Goal: Information Seeking & Learning: Learn about a topic

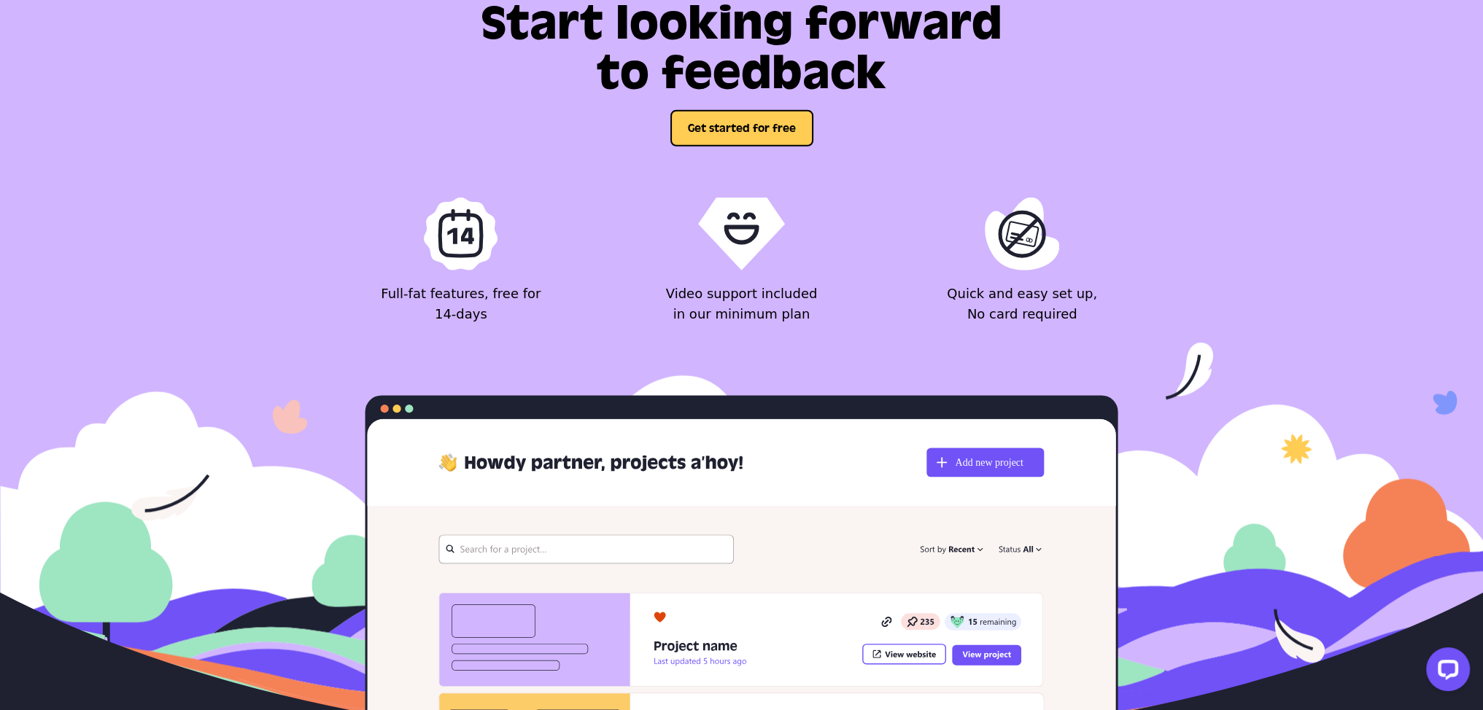
scroll to position [5981, 0]
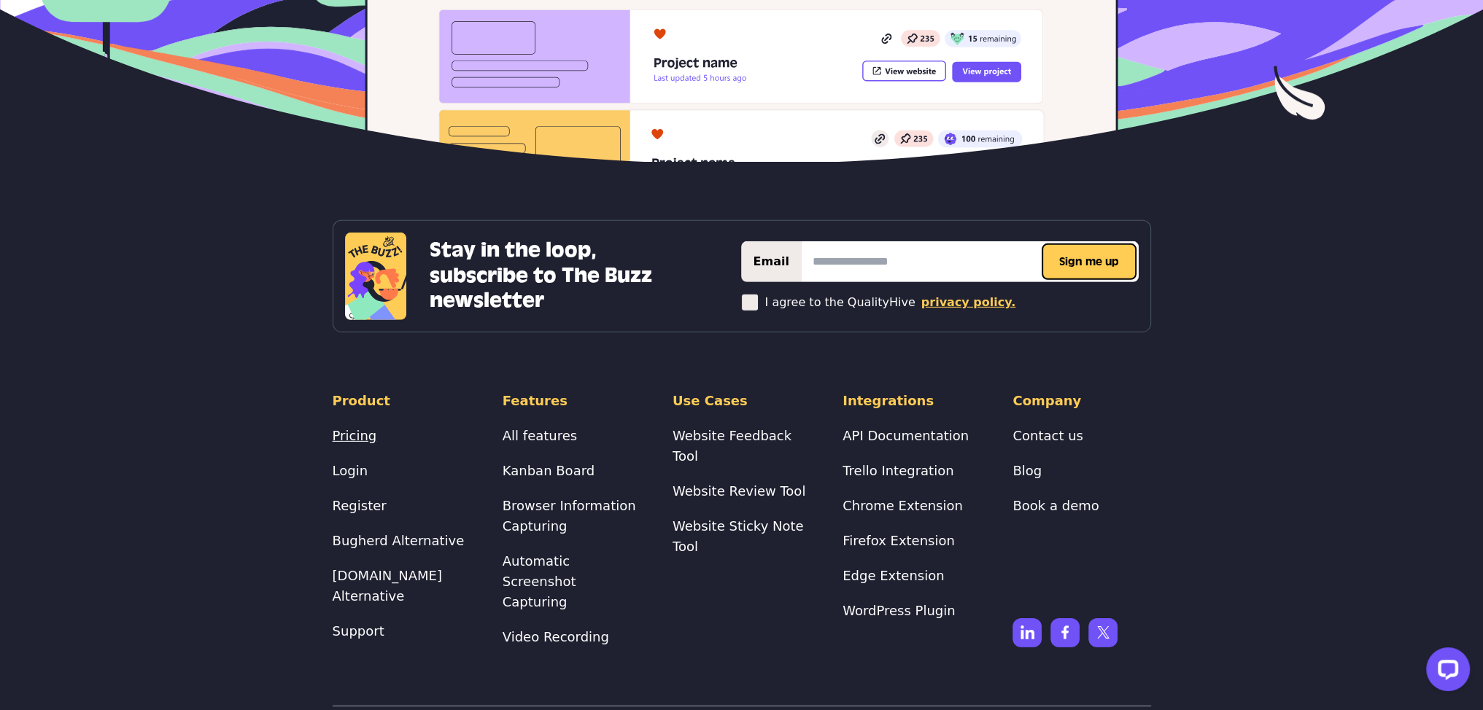
click at [333, 428] on link "Pricing" at bounding box center [355, 435] width 44 height 15
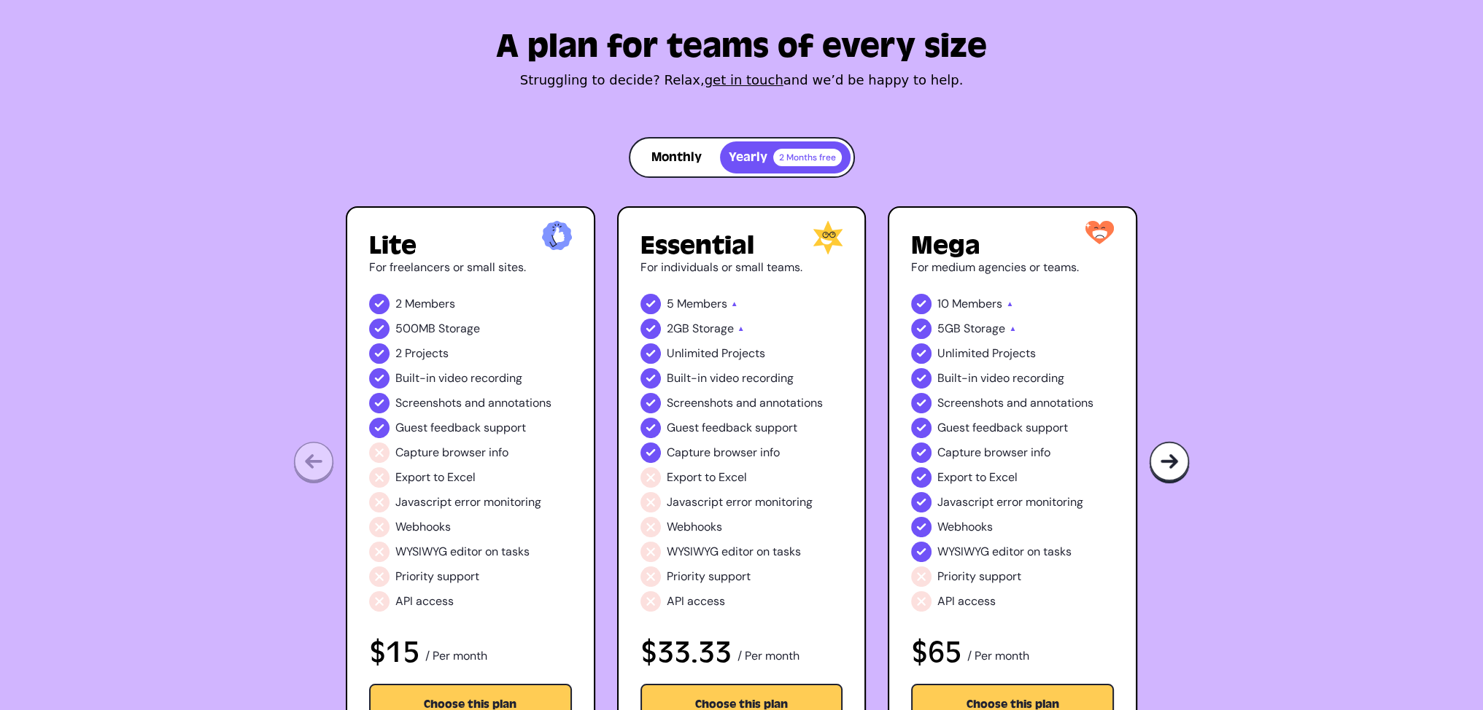
click at [694, 161] on button "Monthly" at bounding box center [676, 158] width 87 height 32
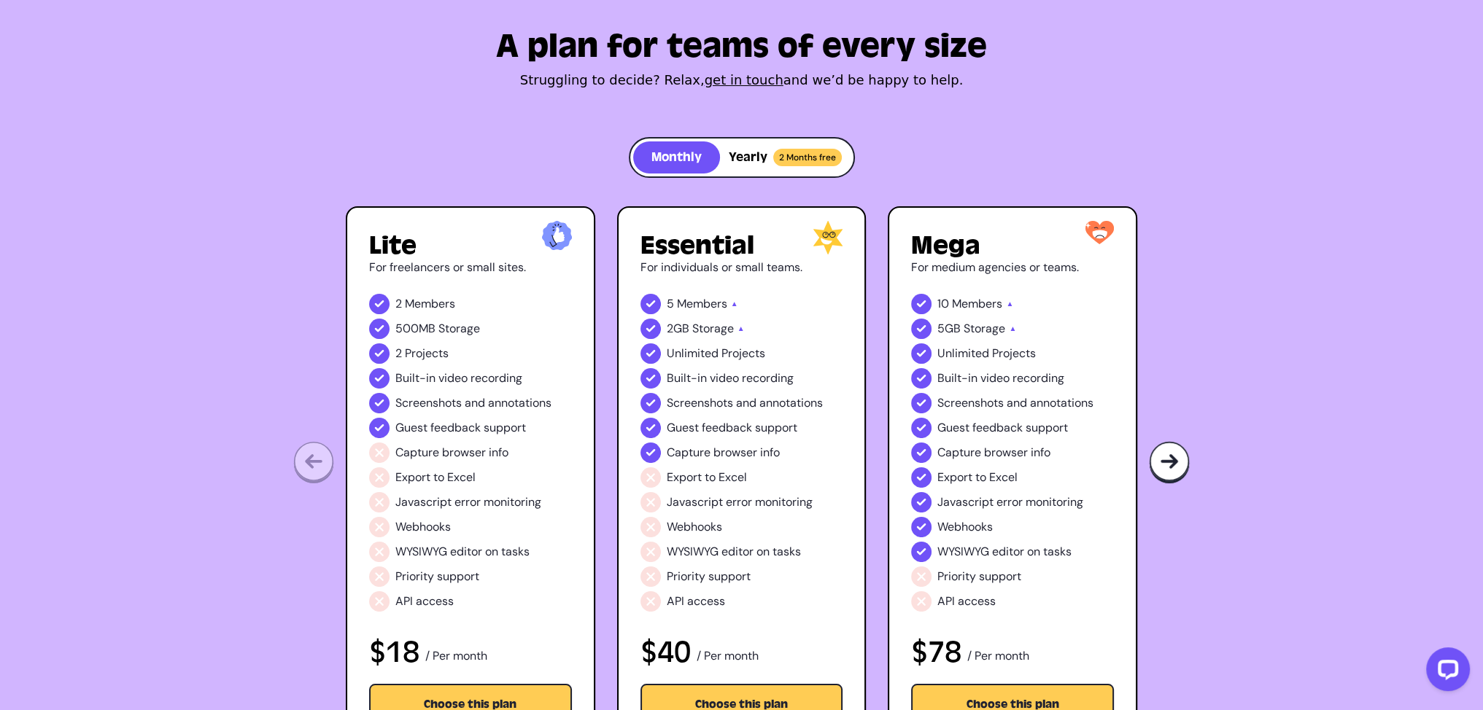
click at [780, 160] on span "2 Months free" at bounding box center [807, 158] width 69 height 18
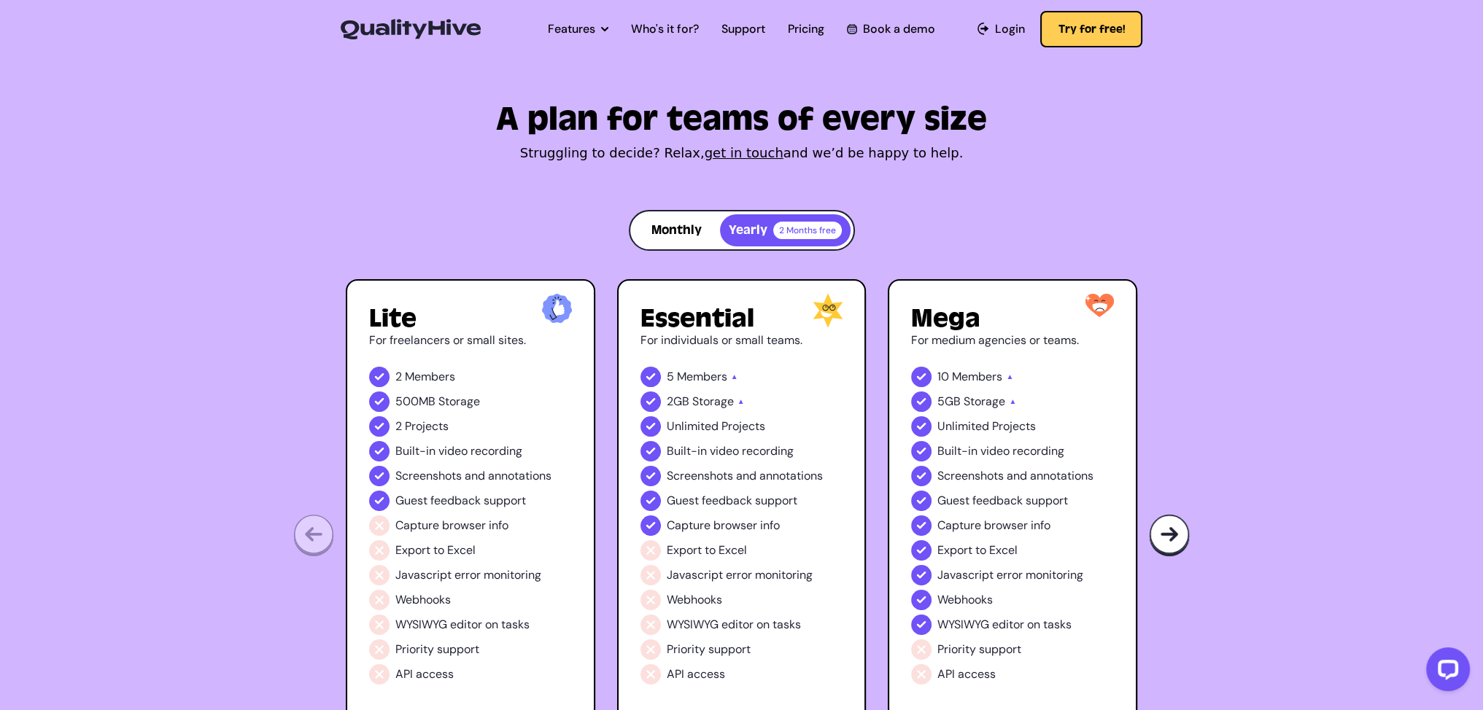
click at [881, 26] on link "Book a demo" at bounding box center [891, 29] width 88 height 18
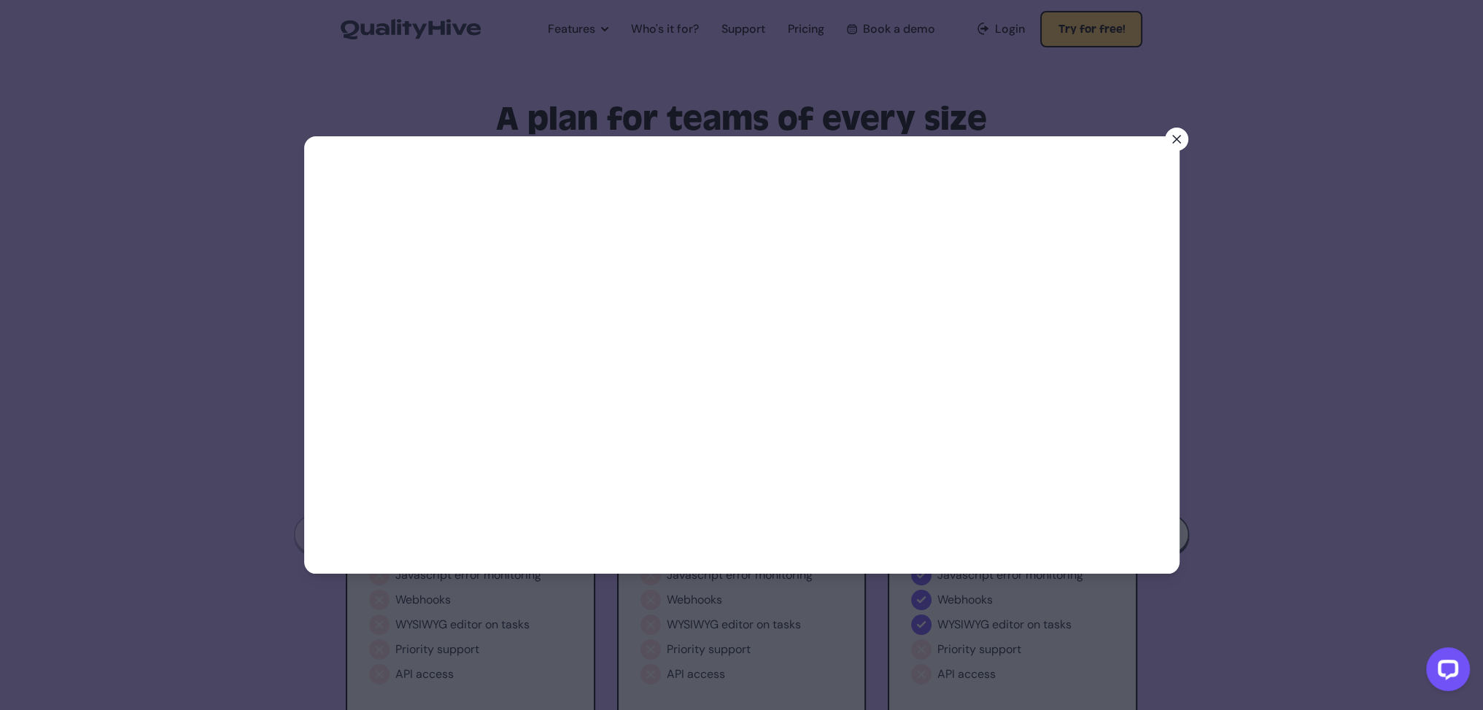
click at [1174, 139] on icon at bounding box center [1176, 139] width 15 height 15
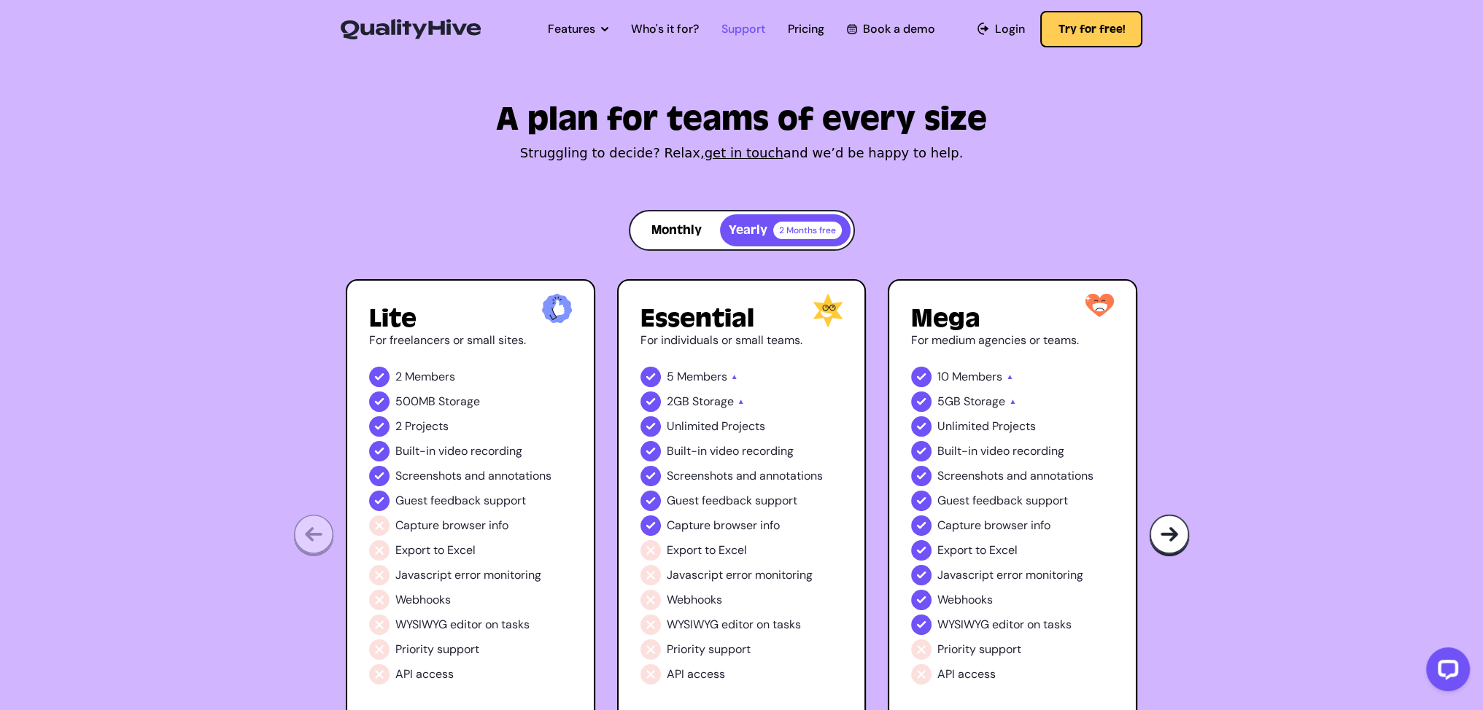
click at [735, 31] on link "Support" at bounding box center [743, 29] width 44 height 18
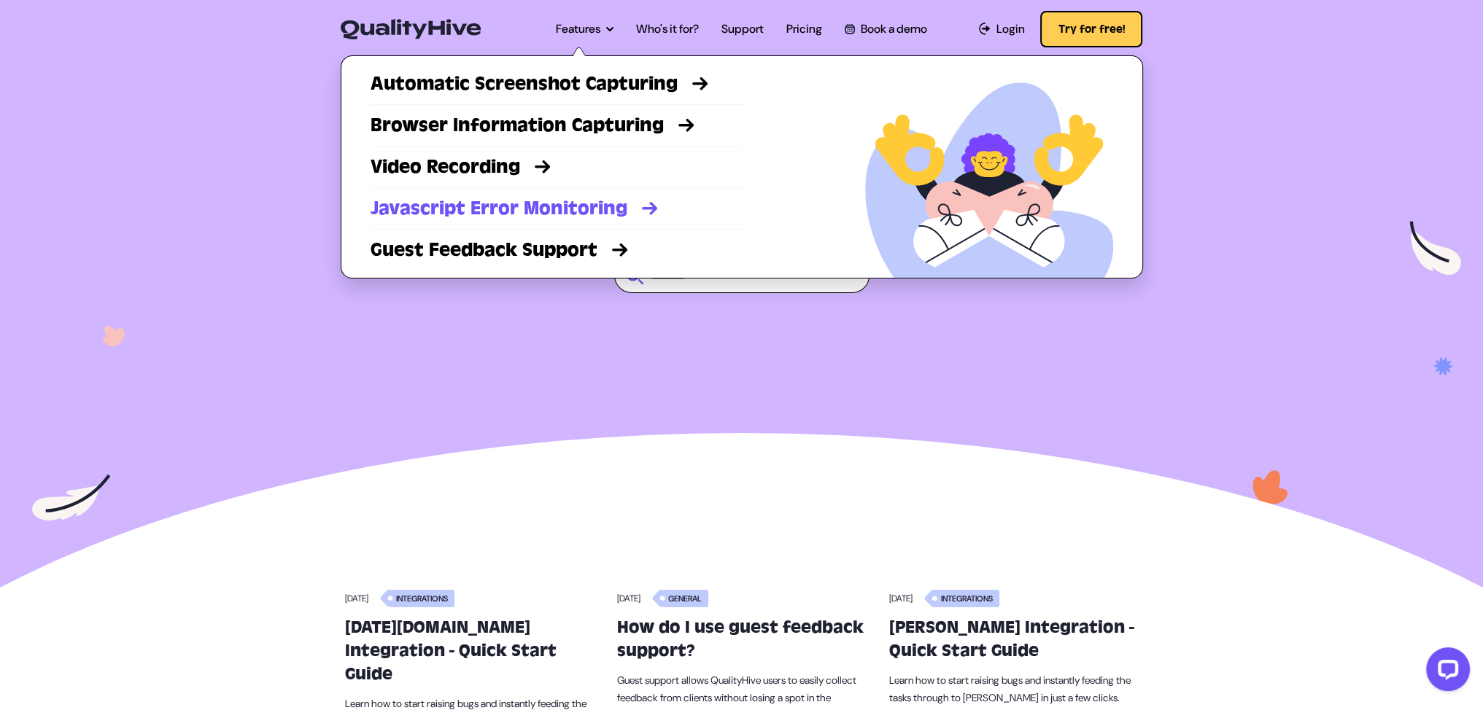
click at [532, 208] on link "Javascript Error Monitoring" at bounding box center [556, 208] width 371 height 26
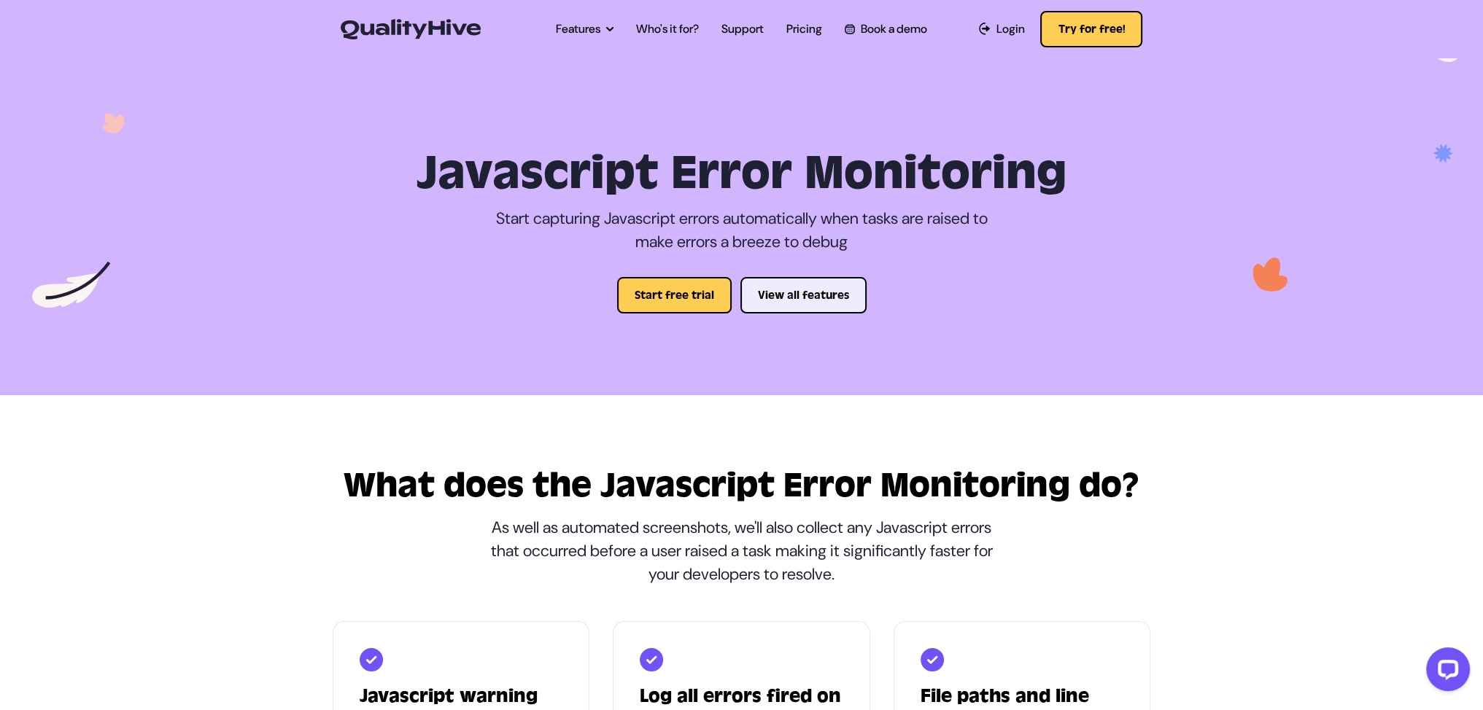
click at [819, 306] on button "View all features" at bounding box center [803, 295] width 126 height 36
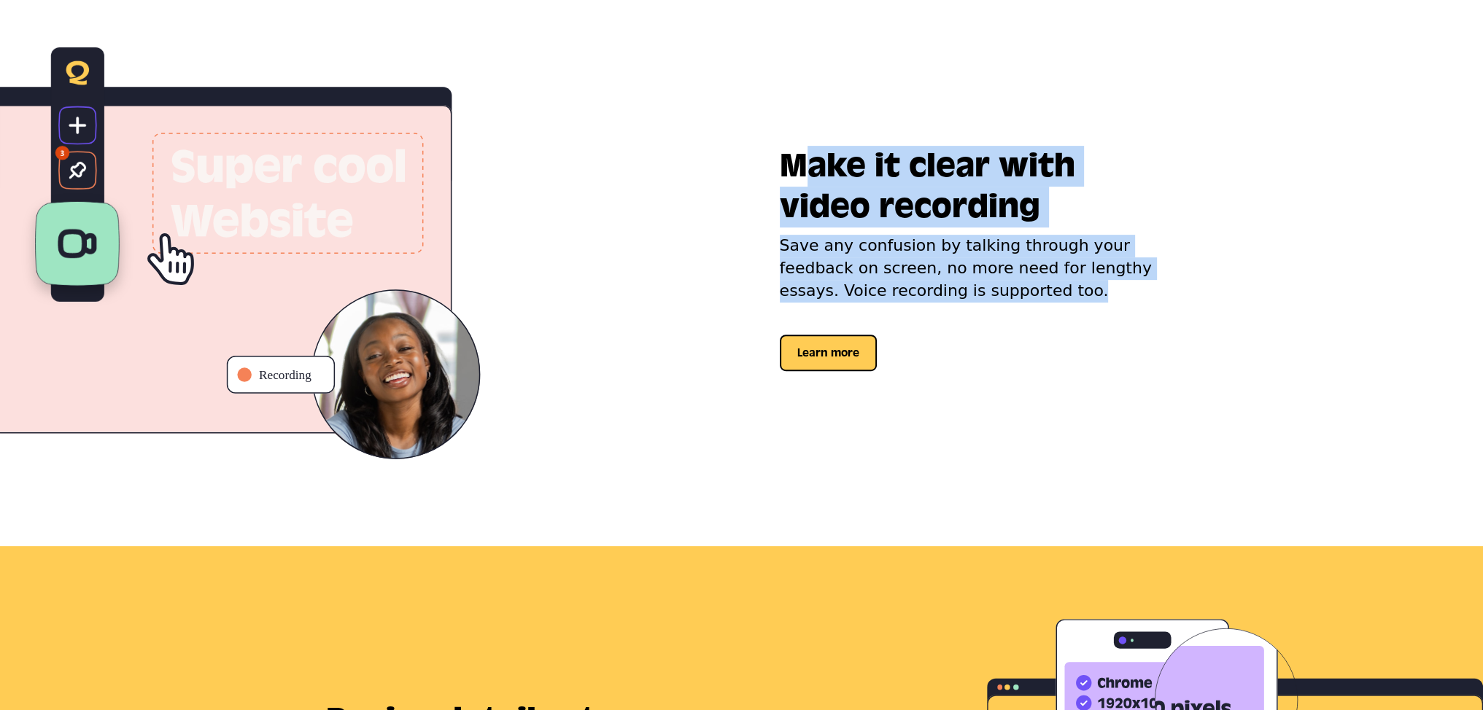
click at [1084, 293] on div "Make it clear with video recording Save any confusion by talking through your f…" at bounding box center [952, 258] width 433 height 225
click at [1125, 298] on p "Save any confusion by talking through your feedback on screen, no more need for…" at bounding box center [969, 268] width 378 height 67
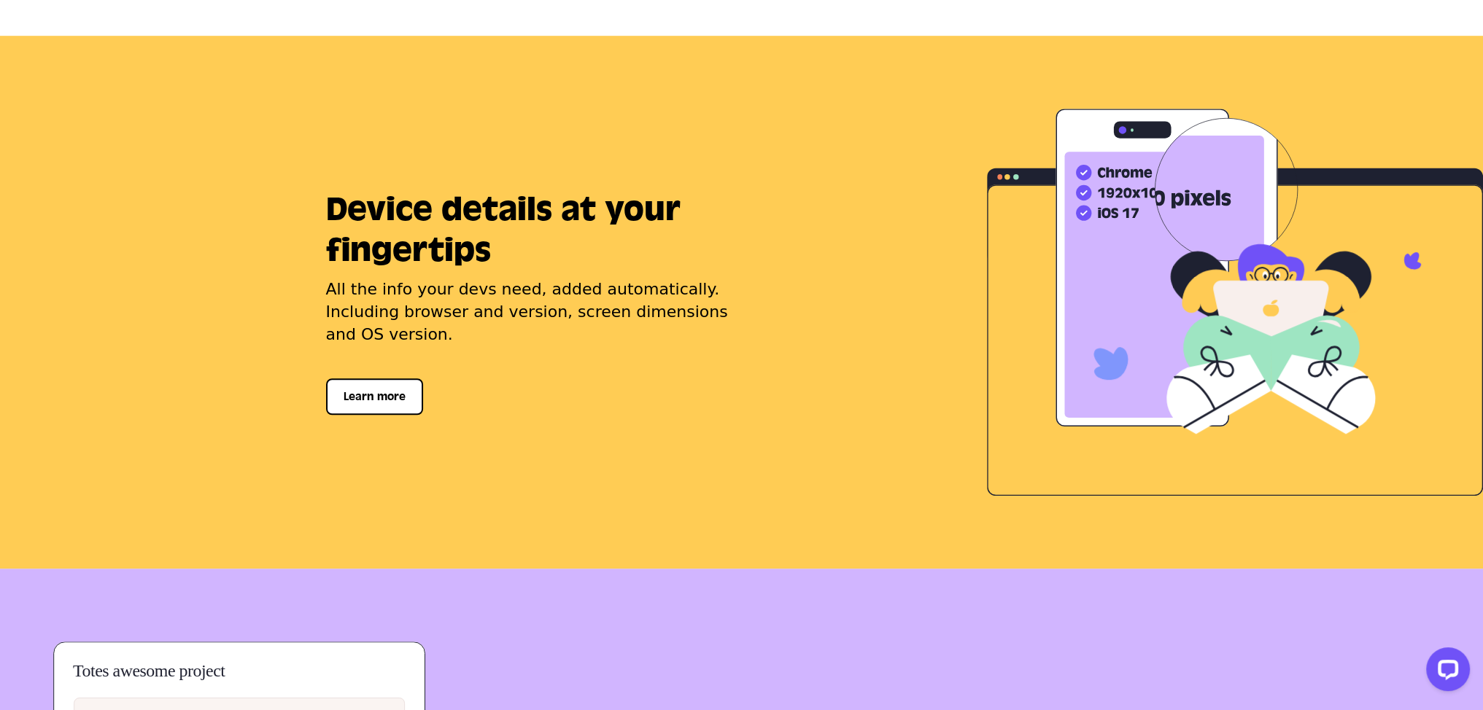
scroll to position [1751, 0]
